Goal: Task Accomplishment & Management: Complete application form

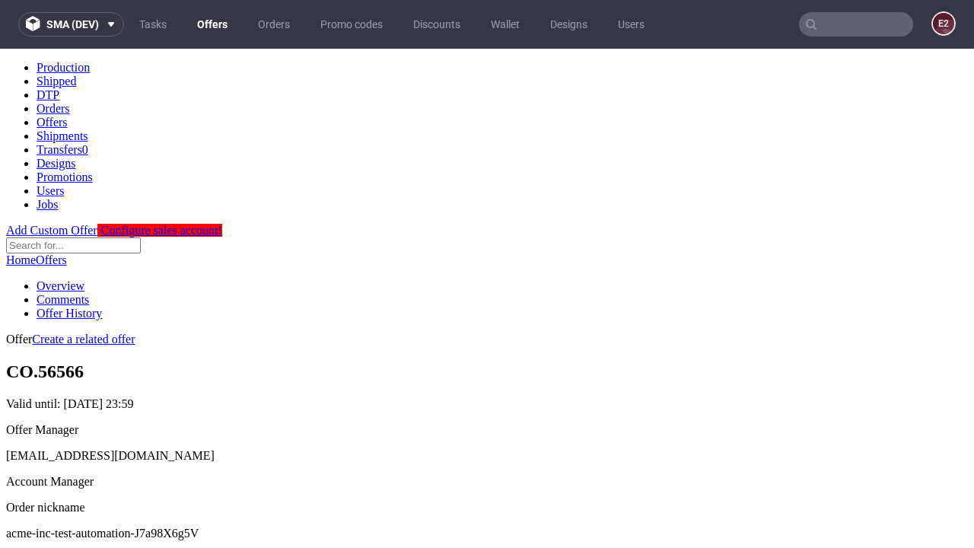
scroll to position [151, 0]
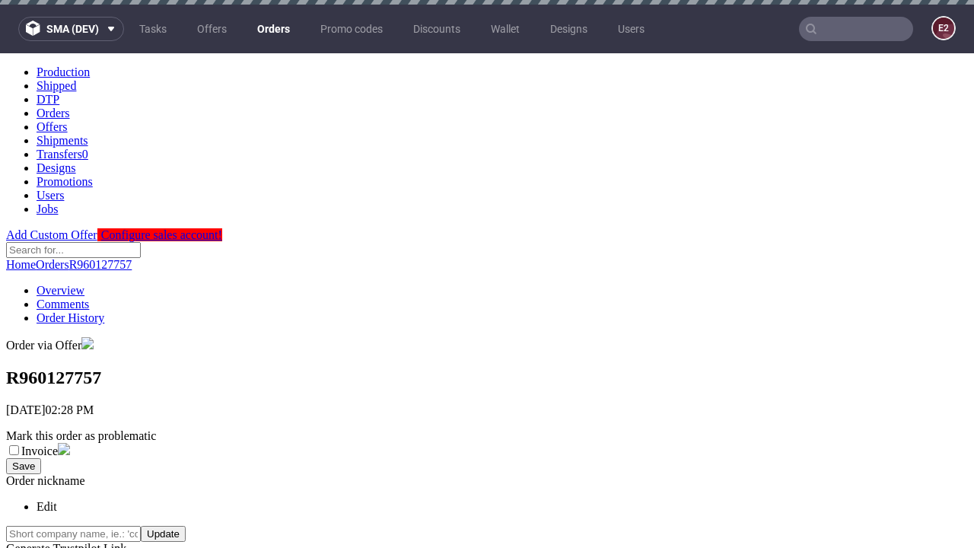
scroll to position [346, 0]
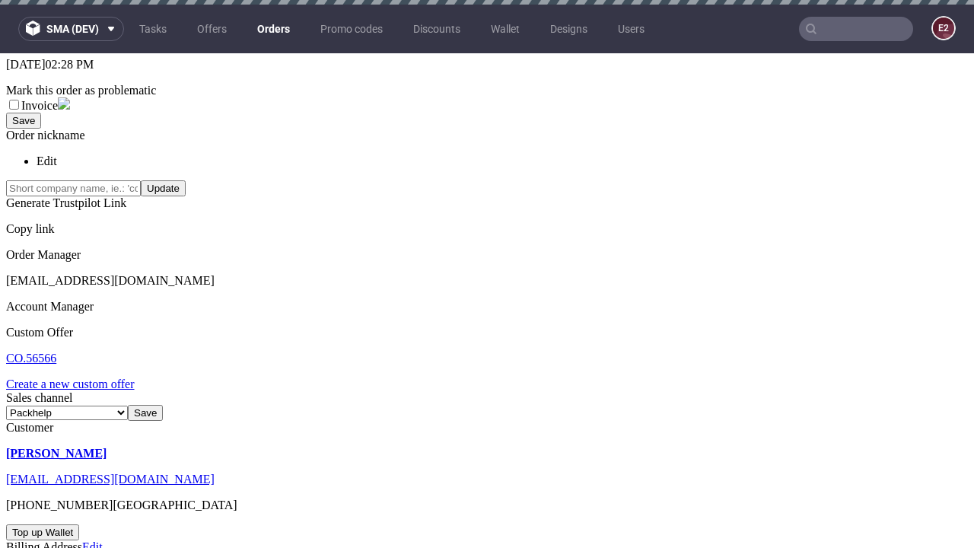
click at [78, 377] on link "Create a new custom offer" at bounding box center [70, 383] width 129 height 13
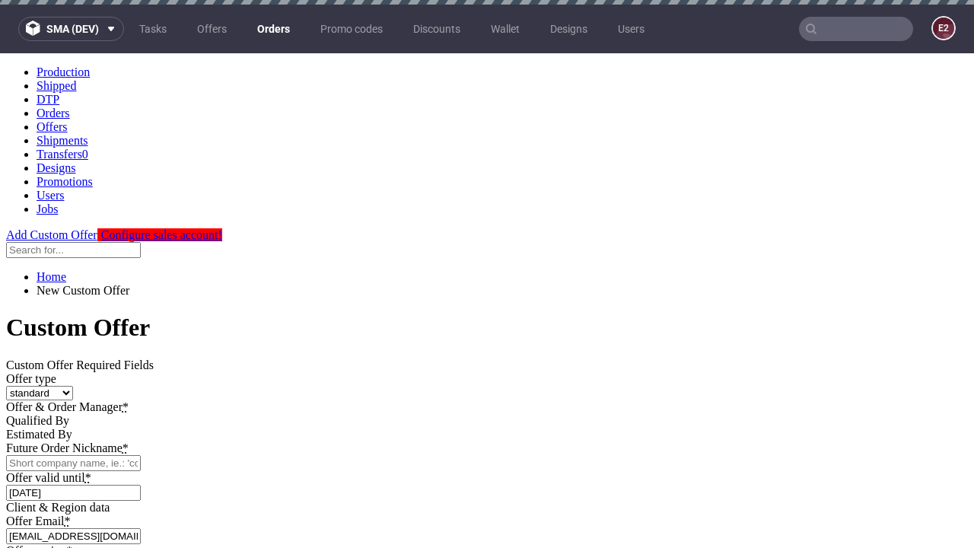
scroll to position [0, 0]
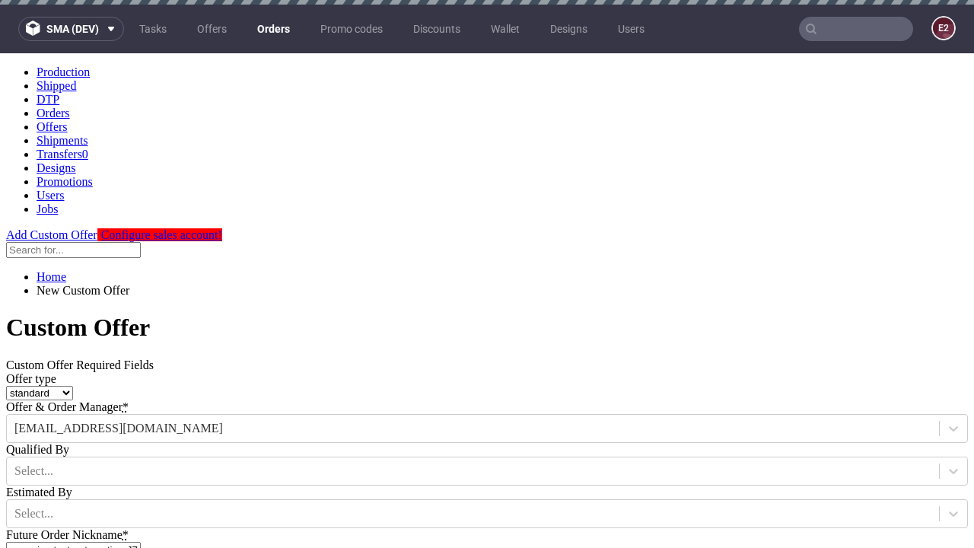
type input "acme-inc-test-automation-J7a98X6g5V"
type input "2025-08-21"
type input "e2e-user-4nPodcq6b8@test.com"
select select "gb"
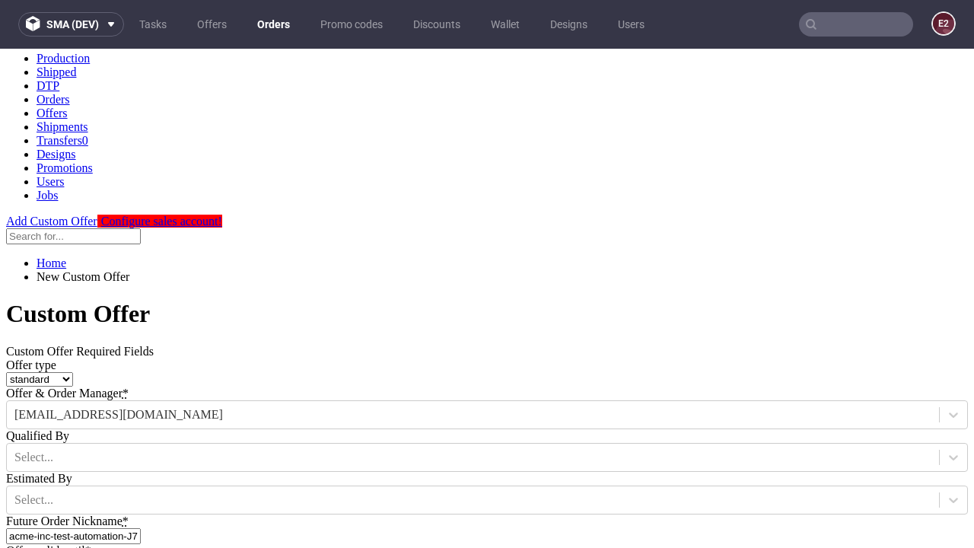
type input "e2e-user-4nPodcq6b8@test.com"
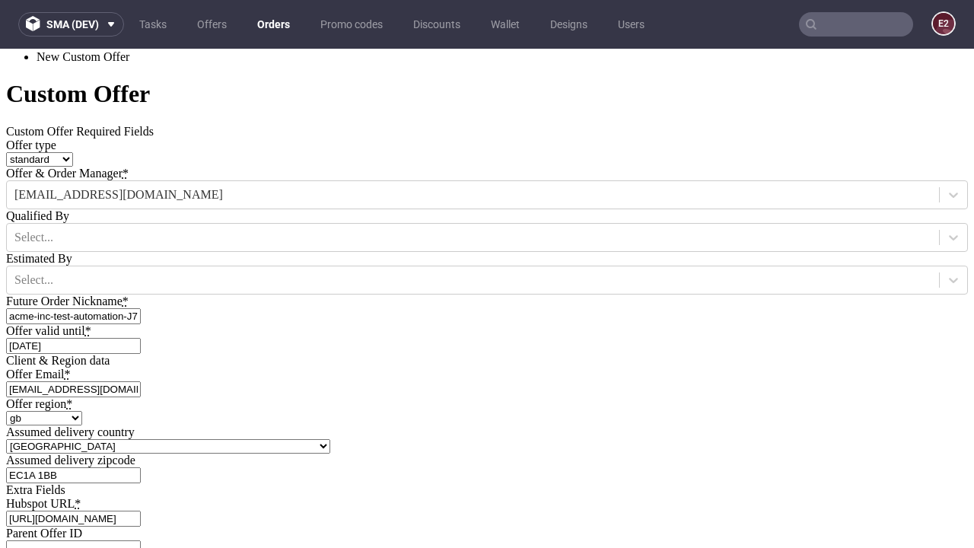
type input "[URL][DOMAIN_NAME]"
type input "Please wait..."
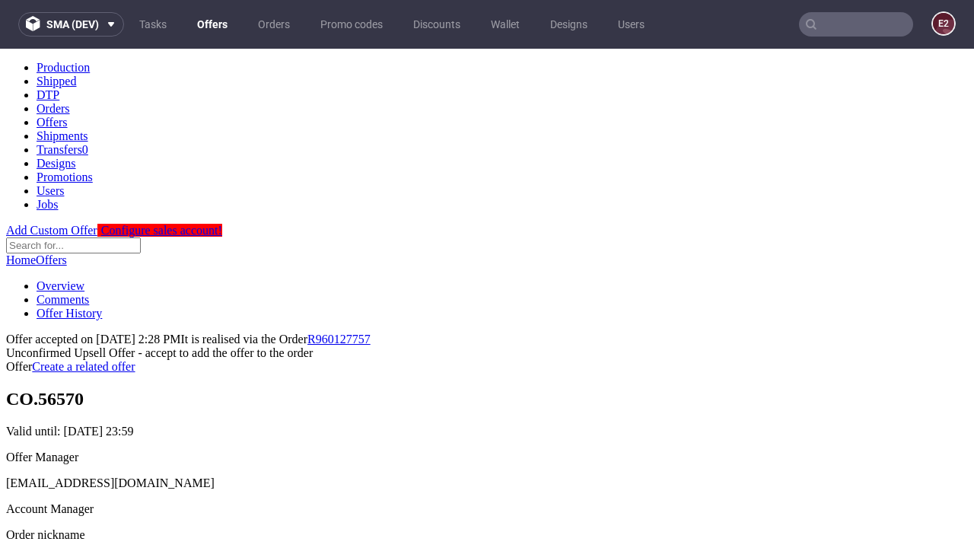
scroll to position [234, 0]
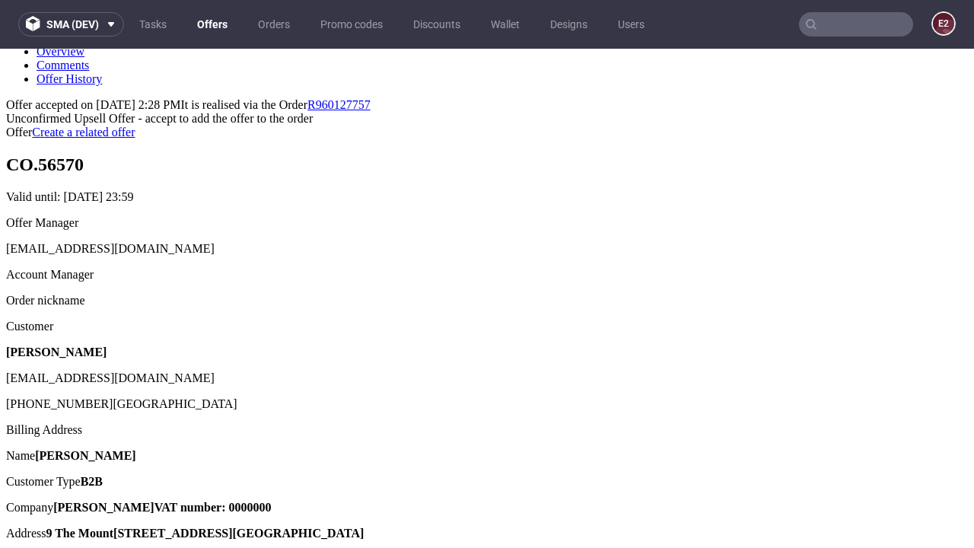
type input "In progress..."
